Goal: Book appointment/travel/reservation

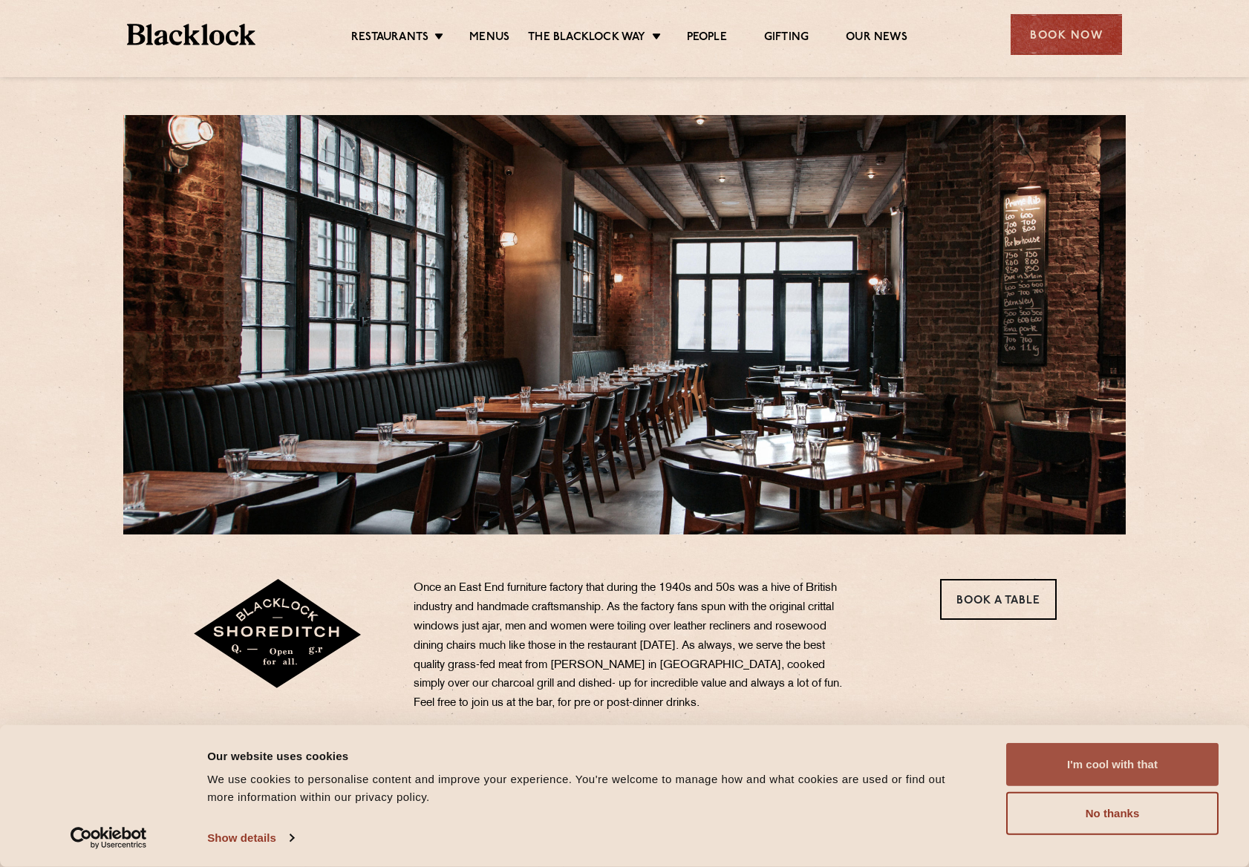
click at [1121, 768] on button "I'm cool with that" at bounding box center [1112, 764] width 212 height 43
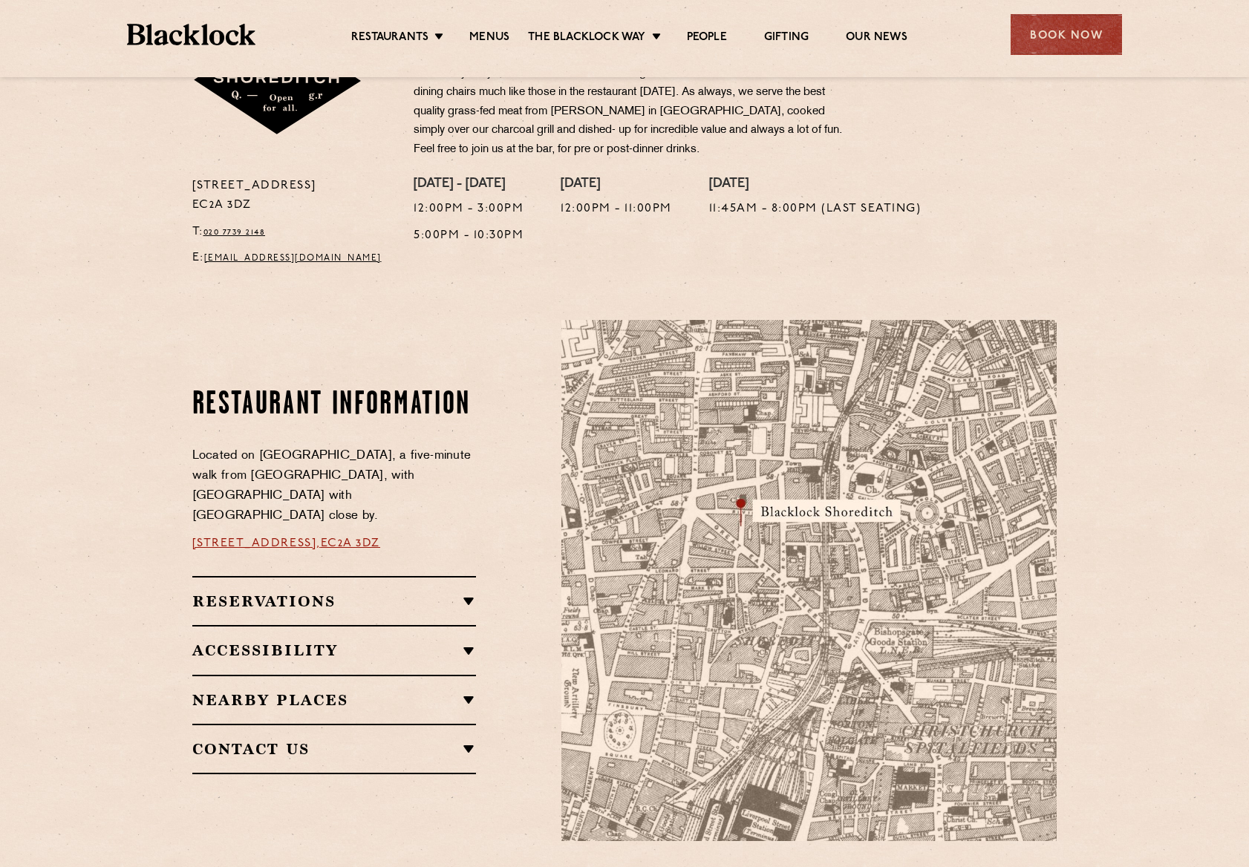
scroll to position [594, 0]
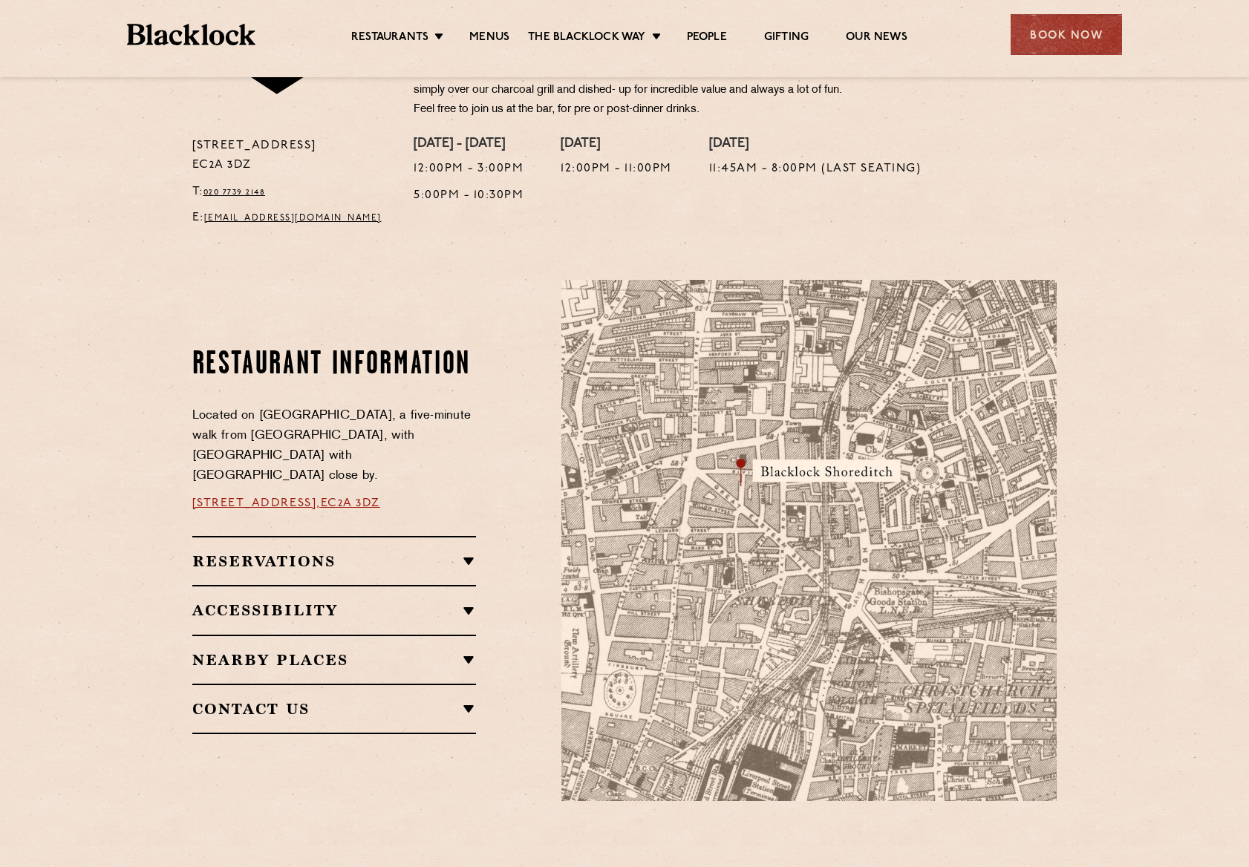
click at [464, 553] on h2 "Reservations" at bounding box center [334, 562] width 284 height 18
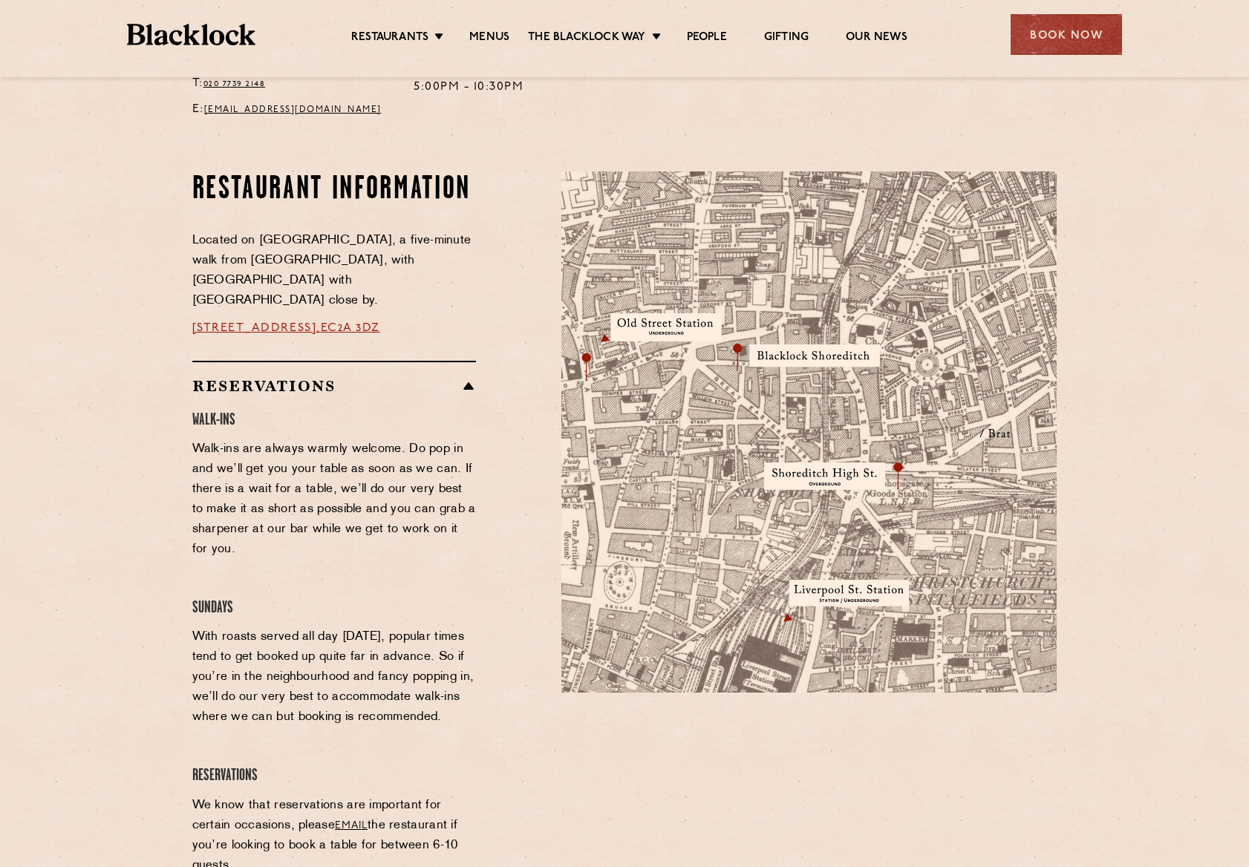
scroll to position [700, 0]
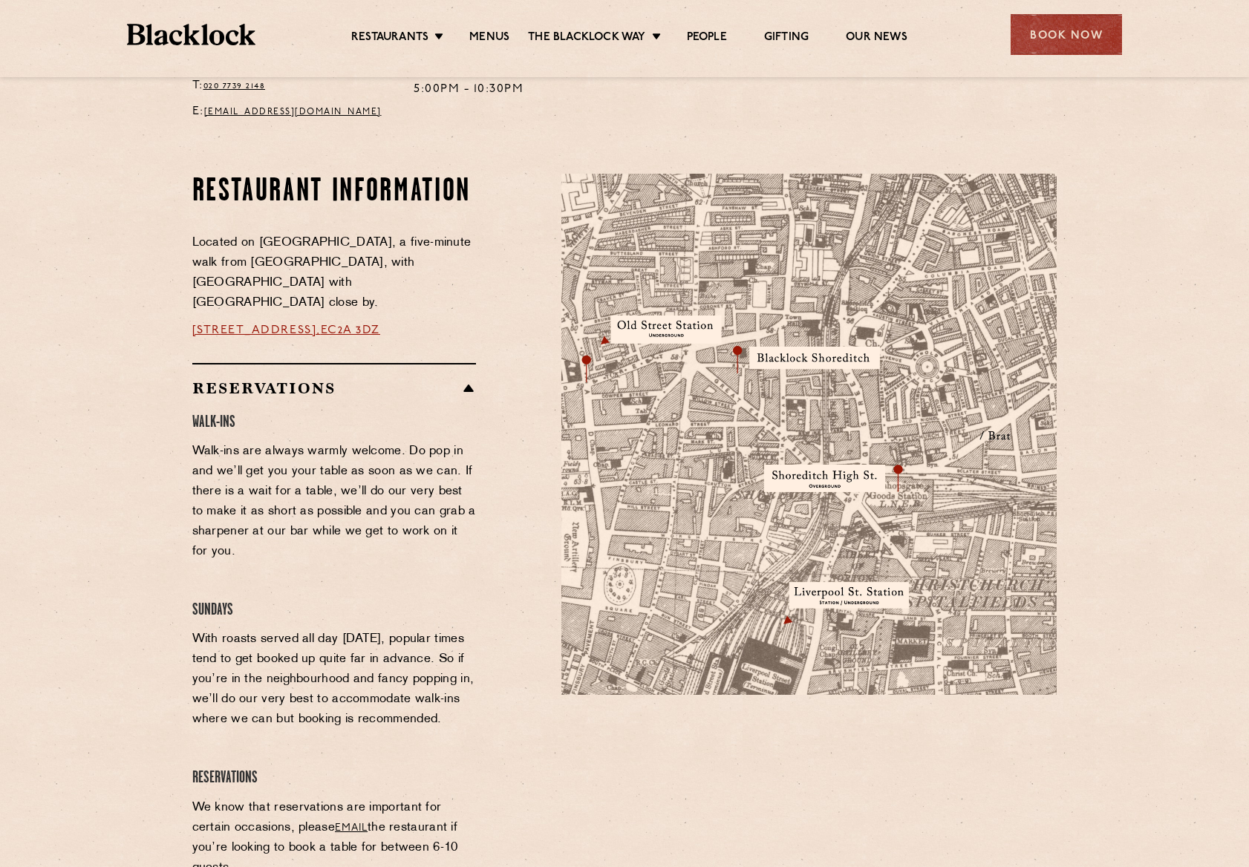
click at [365, 673] on p "With roasts served all day [DATE], popular times tend to get booked up quite fa…" at bounding box center [334, 680] width 284 height 100
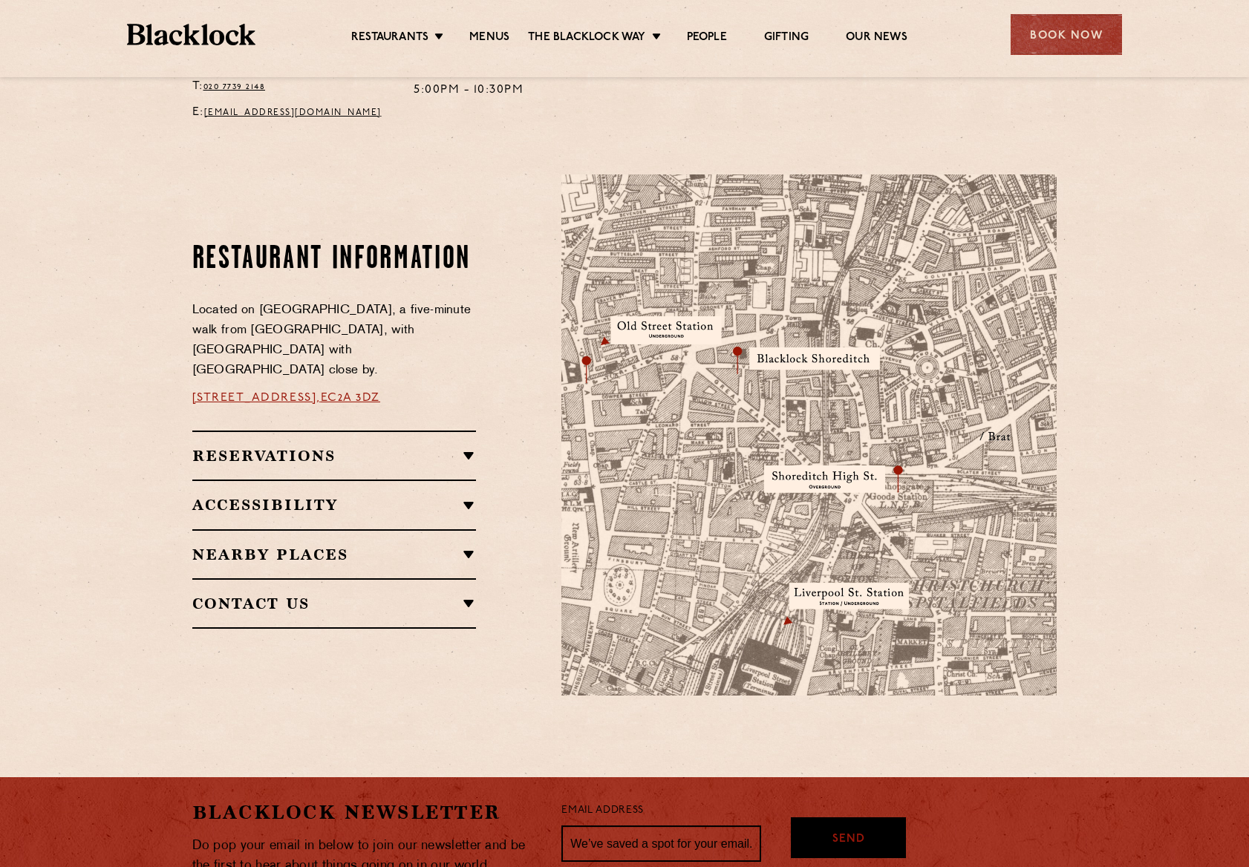
click at [1053, 30] on div "Book Now" at bounding box center [1066, 34] width 111 height 41
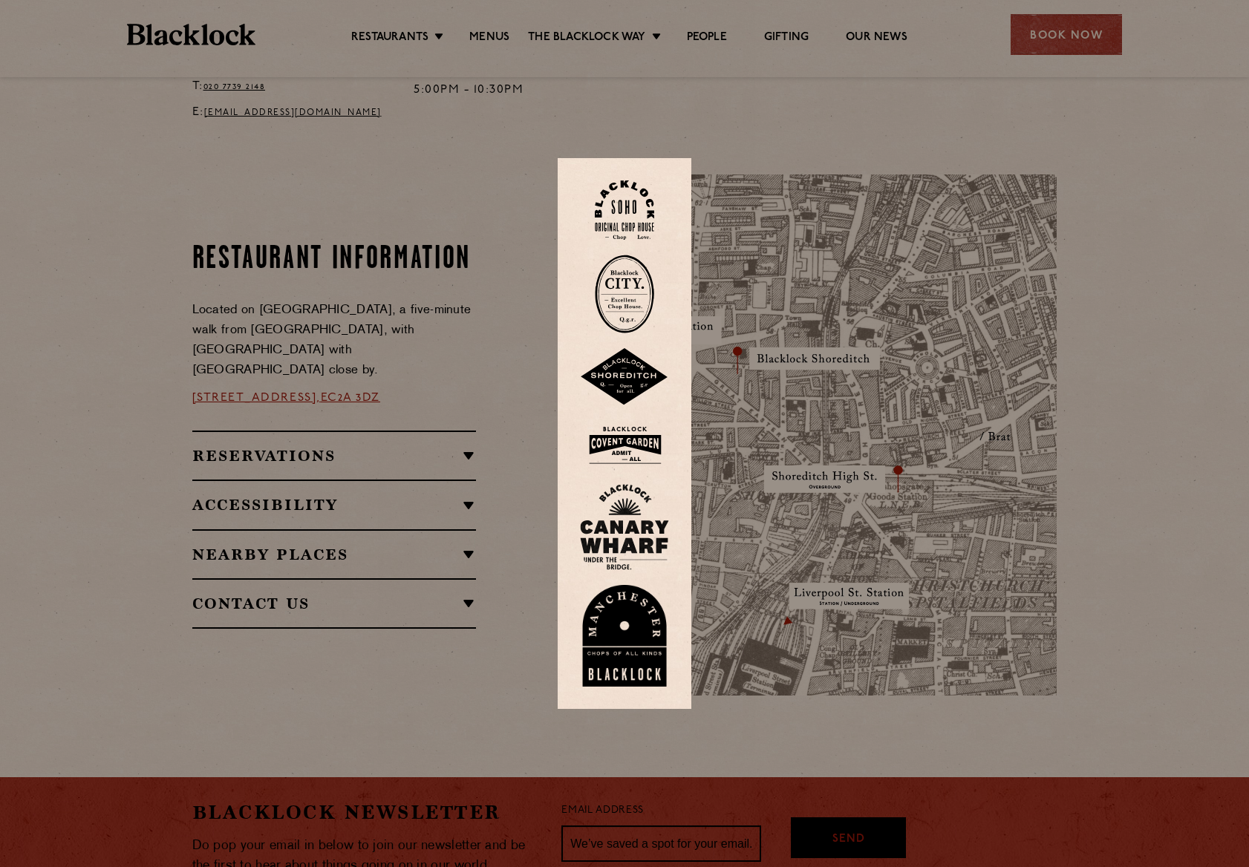
click at [622, 370] on img at bounding box center [624, 377] width 89 height 58
